Goal: Task Accomplishment & Management: Complete application form

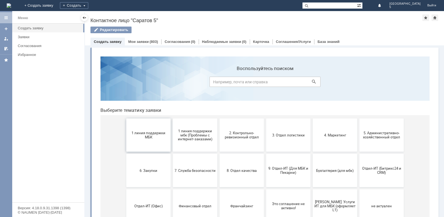
click at [138, 130] on button "1 линия поддержки МБК" at bounding box center [148, 135] width 44 height 33
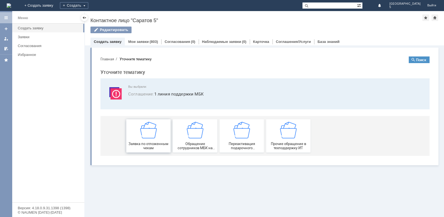
click at [152, 136] on img at bounding box center [148, 130] width 17 height 17
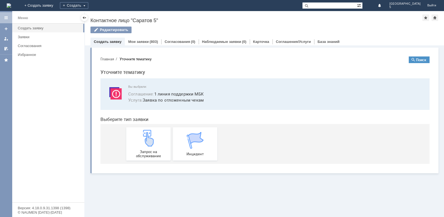
click at [152, 136] on img at bounding box center [148, 138] width 17 height 17
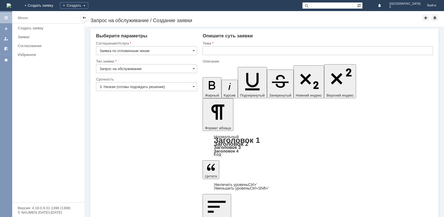
click at [219, 46] on div "Тема" at bounding box center [317, 43] width 230 height 5
click at [223, 50] on input "text" at bounding box center [317, 50] width 230 height 9
type input "Отложенные чеки МБК Саратов 5"
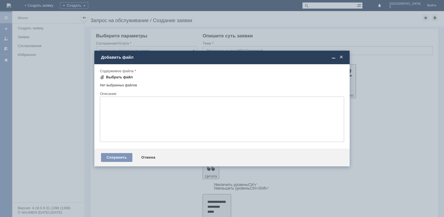
click at [128, 80] on div "Выбрать файл" at bounding box center [116, 77] width 33 height 7
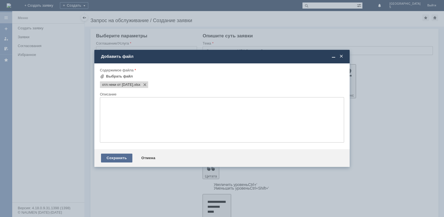
click at [111, 157] on div "Сохранить" at bounding box center [116, 158] width 31 height 9
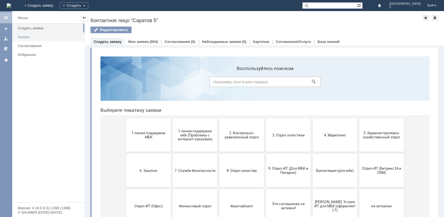
click at [35, 36] on div "Заявки" at bounding box center [49, 37] width 63 height 4
